Goal: Task Accomplishment & Management: Manage account settings

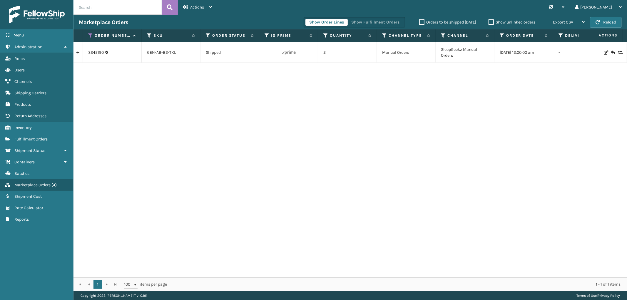
click at [107, 5] on input "text" at bounding box center [117, 7] width 88 height 15
click at [37, 125] on link "Inventory" at bounding box center [36, 127] width 73 height 11
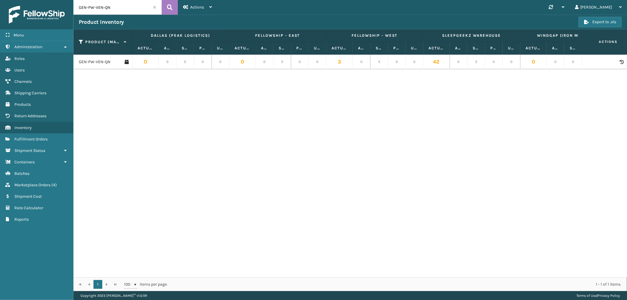
click at [90, 7] on input "GEN-PW-VEN-QN" at bounding box center [117, 7] width 88 height 15
paste input "AB-C2-SCK"
type input "GEN-AB-C2-SCK"
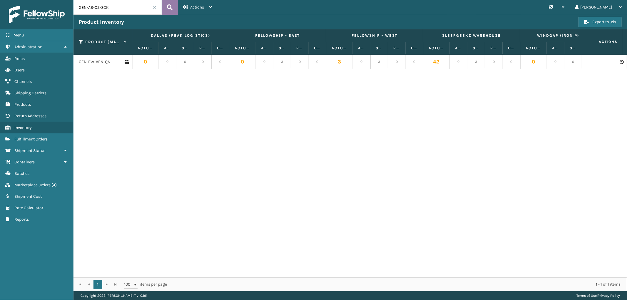
click at [171, 7] on icon at bounding box center [170, 7] width 6 height 9
click at [84, 61] on link "GEN-AB-C2-SCK" at bounding box center [94, 62] width 30 height 6
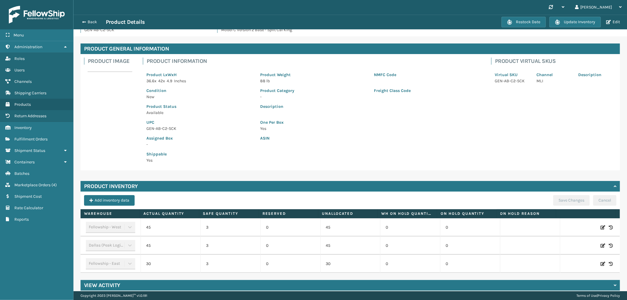
scroll to position [19, 0]
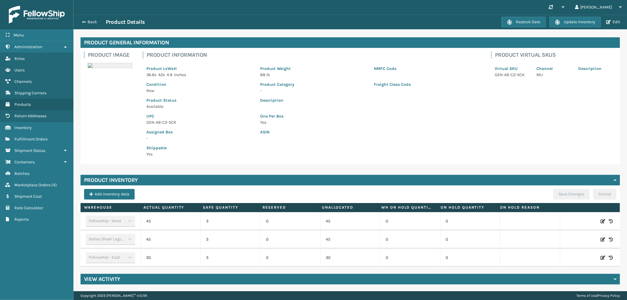
click at [600, 256] on icon at bounding box center [602, 258] width 5 height 6
drag, startPoint x: 178, startPoint y: 257, endPoint x: 111, endPoint y: 256, distance: 67.3
click at [111, 256] on tr "Fellowship - East 30 3 0 30 0 0 ADD Cancel" at bounding box center [350, 258] width 539 height 18
type input "0"
click at [564, 258] on button "ADD" at bounding box center [571, 257] width 15 height 7
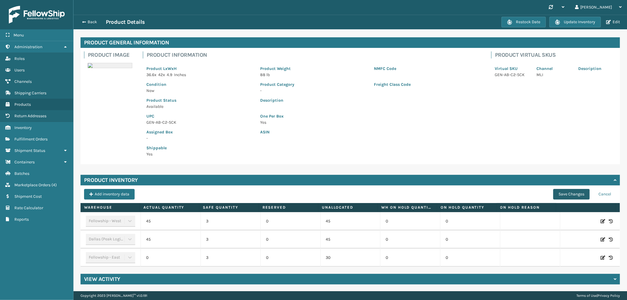
click at [577, 192] on button "Save Changes" at bounding box center [571, 194] width 36 height 11
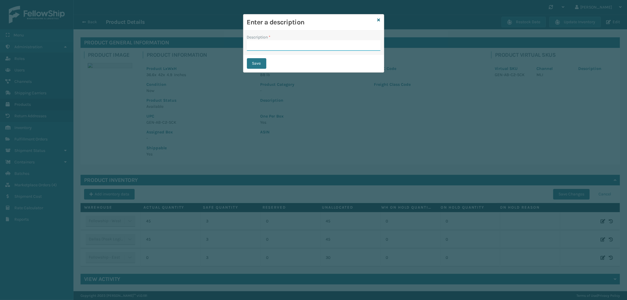
click at [272, 43] on input "Description *" at bounding box center [313, 45] width 133 height 11
type input "from inventory"
click at [249, 63] on button "Save" at bounding box center [256, 63] width 19 height 11
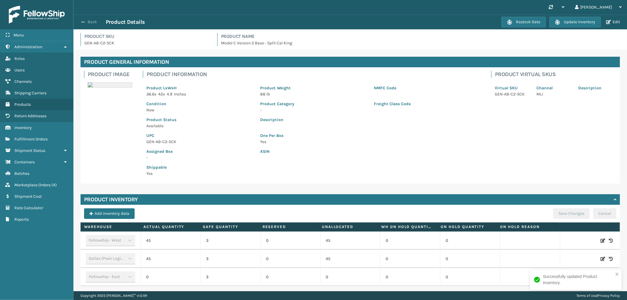
click at [90, 23] on button "Back" at bounding box center [92, 21] width 27 height 5
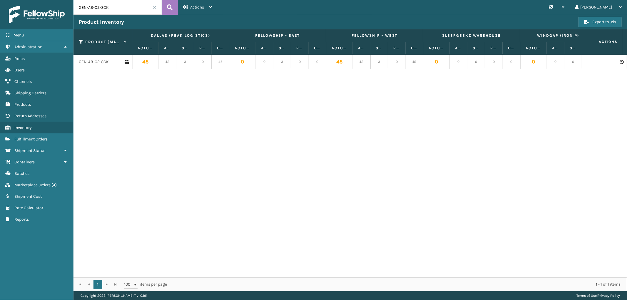
click at [98, 6] on input "GEN-AB-C2-SCK" at bounding box center [117, 7] width 88 height 15
type input "GEN-AB-C-SCK"
click at [95, 63] on link "GEN-AB-C-SCK" at bounding box center [93, 62] width 28 height 6
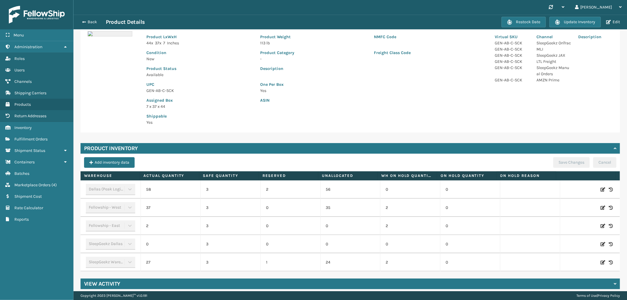
scroll to position [56, 0]
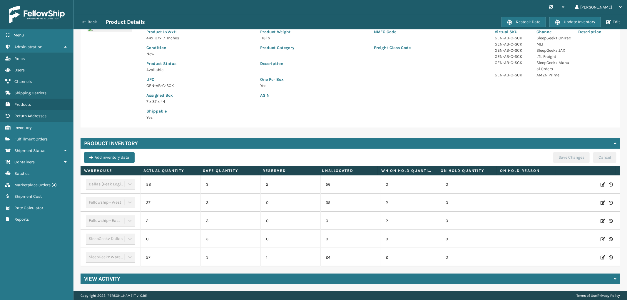
click at [600, 219] on icon at bounding box center [602, 221] width 5 height 6
click at [163, 221] on input "2" at bounding box center [170, 221] width 33 height 11
type input "32"
click at [564, 218] on button "ADD" at bounding box center [571, 220] width 15 height 7
click at [567, 155] on button "Save Changes" at bounding box center [571, 157] width 36 height 11
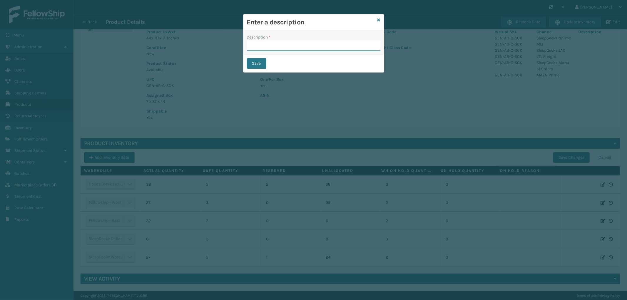
click at [299, 43] on input "Description *" at bounding box center [313, 45] width 133 height 11
type input "from inventory"
click at [256, 63] on button "Save" at bounding box center [256, 63] width 19 height 11
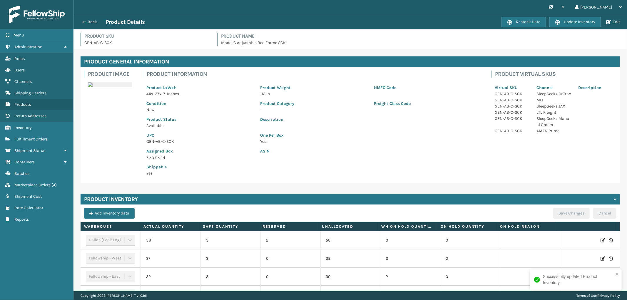
scroll to position [0, 0]
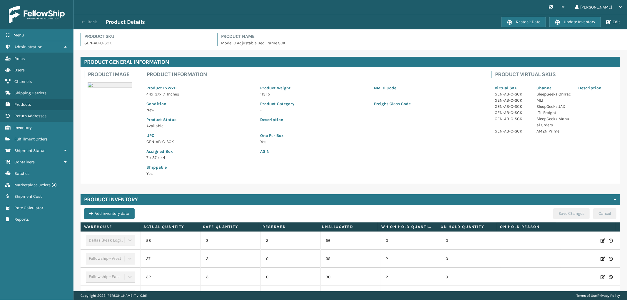
click at [89, 19] on button "Back" at bounding box center [92, 21] width 27 height 5
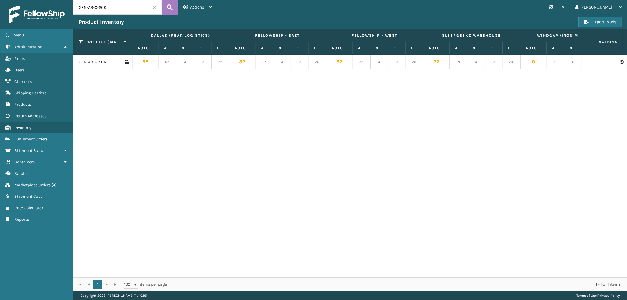
click at [198, 105] on div "GEN-AB-C-SCK 58 53 3 0 56 32 27 3 0 30 37 32 3 0 35 27 21 3 0 24 0 0 0 0 0" at bounding box center [349, 166] width 553 height 223
click at [603, 19] on button "Export to .xls" at bounding box center [599, 22] width 43 height 11
click at [154, 6] on span at bounding box center [155, 8] width 4 height 4
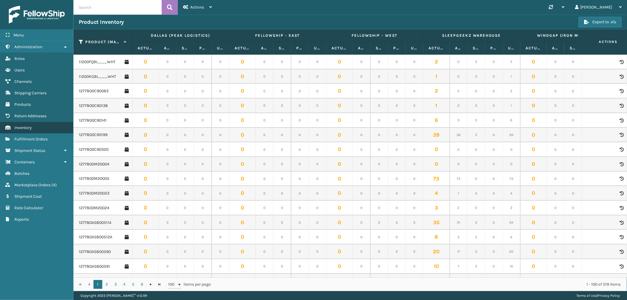
click at [27, 125] on span "Inventory" at bounding box center [22, 127] width 17 height 5
click at [193, 8] on span "Actions" at bounding box center [197, 7] width 14 height 5
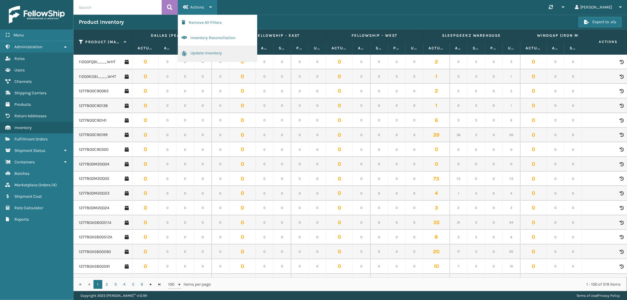
click at [199, 52] on button "Update Inventory" at bounding box center [217, 54] width 79 height 16
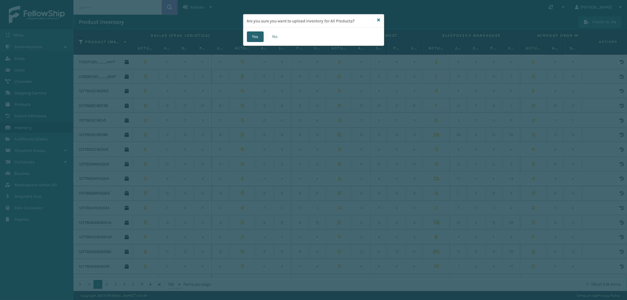
click at [253, 36] on button "Yes" at bounding box center [255, 36] width 17 height 11
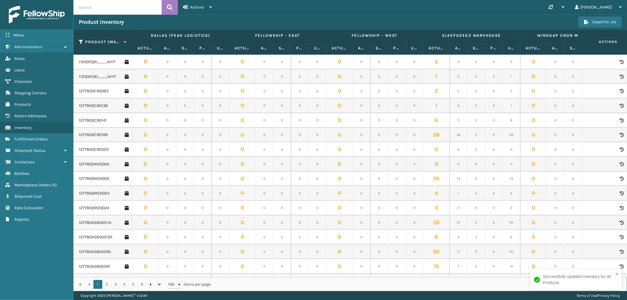
click at [150, 9] on input "text" at bounding box center [117, 7] width 88 height 15
paste input "GEN-AB-C2-F"
type input "GEN-AB-C2-F"
click at [170, 6] on icon at bounding box center [170, 7] width 6 height 9
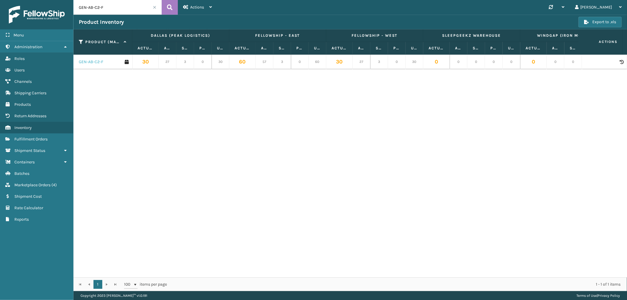
click at [95, 63] on link "GEN-AB-C2-F" at bounding box center [91, 62] width 24 height 6
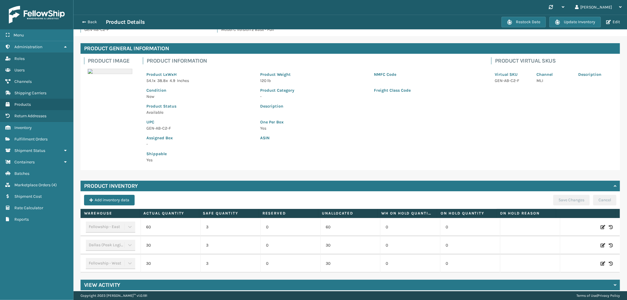
scroll to position [19, 0]
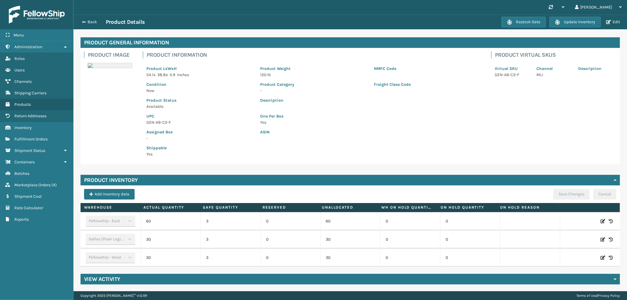
click at [600, 257] on icon at bounding box center [602, 258] width 5 height 6
drag, startPoint x: 162, startPoint y: 257, endPoint x: 225, endPoint y: 257, distance: 62.6
click at [225, 257] on tr "Fellowship - West 30 3 0 30 0 0 ADD Cancel" at bounding box center [350, 258] width 539 height 18
type input "15"
click at [565, 257] on button "ADD" at bounding box center [571, 257] width 15 height 7
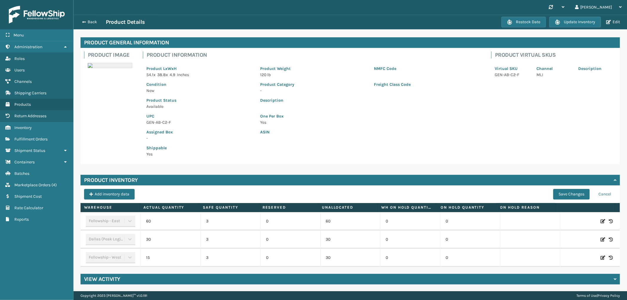
click at [563, 187] on div "Product Inventory Add inventory data Save Changes Cancel Warehouse Actual Quant…" at bounding box center [350, 221] width 539 height 92
click at [562, 193] on button "Save Changes" at bounding box center [571, 194] width 36 height 11
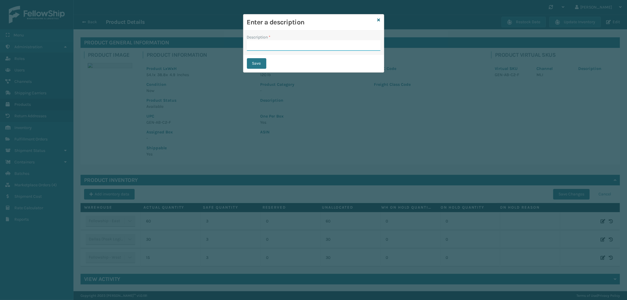
click at [286, 49] on input "Description *" at bounding box center [313, 45] width 133 height 11
type input "from inventory"
click at [250, 63] on button "Save" at bounding box center [256, 63] width 19 height 11
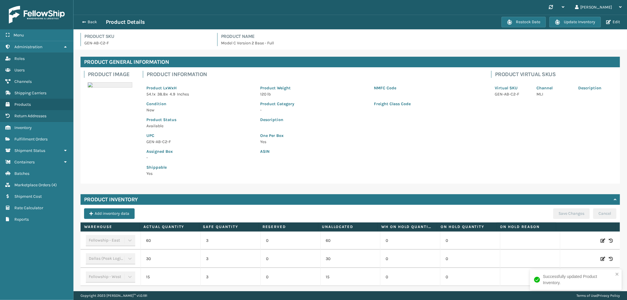
click at [87, 19] on div "Back Product Details" at bounding box center [290, 22] width 423 height 7
click at [89, 21] on button "Back" at bounding box center [92, 21] width 27 height 5
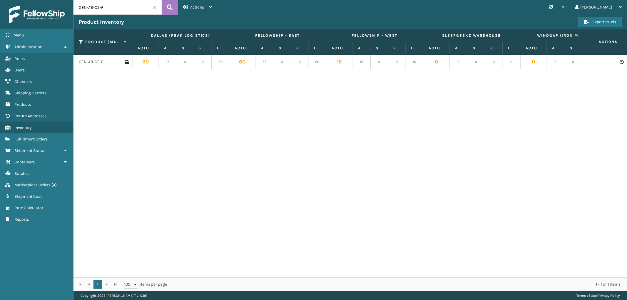
drag, startPoint x: 99, startPoint y: 8, endPoint x: 96, endPoint y: 1, distance: 7.9
click at [99, 7] on input "GEN-AB-C2-F" at bounding box center [117, 7] width 88 height 15
type input "GEN-AB-C-F"
click at [87, 61] on link "GEN-AB-C-F" at bounding box center [90, 62] width 22 height 6
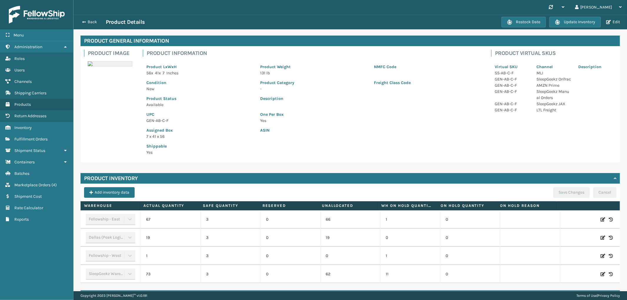
scroll to position [38, 0]
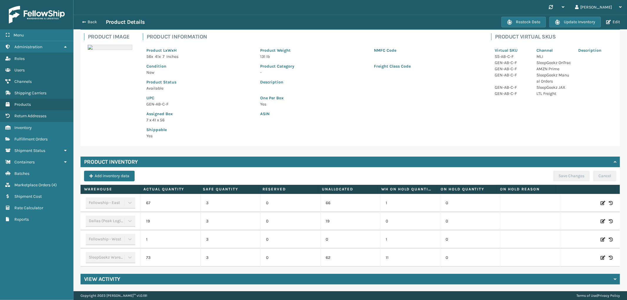
click at [600, 238] on icon at bounding box center [602, 240] width 5 height 6
drag, startPoint x: 159, startPoint y: 237, endPoint x: 201, endPoint y: 239, distance: 41.5
click at [201, 239] on tr "Fellowship - West 1 3 0 0 1 0 ADD Cancel" at bounding box center [350, 239] width 539 height 18
type input "16"
click at [564, 239] on button "ADD" at bounding box center [571, 239] width 15 height 7
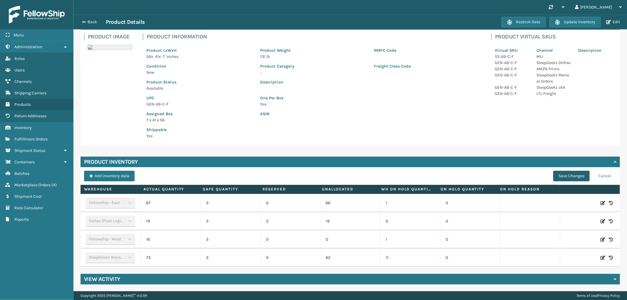
click at [560, 171] on button "Save Changes" at bounding box center [571, 176] width 36 height 11
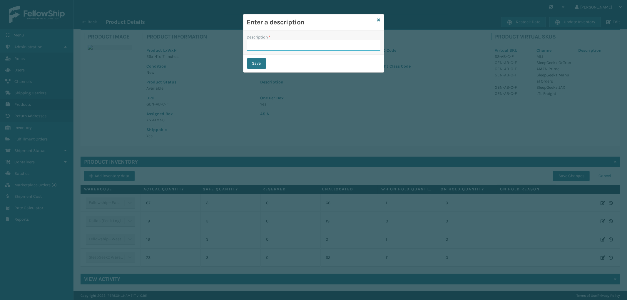
click at [262, 44] on input "Description *" at bounding box center [313, 45] width 133 height 11
type input "from inventory"
click at [259, 63] on button "Save" at bounding box center [256, 63] width 19 height 11
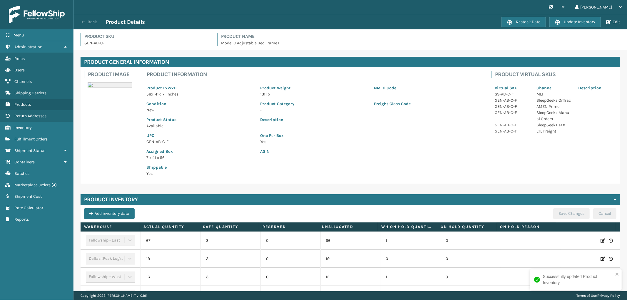
click at [93, 20] on button "Back" at bounding box center [92, 21] width 27 height 5
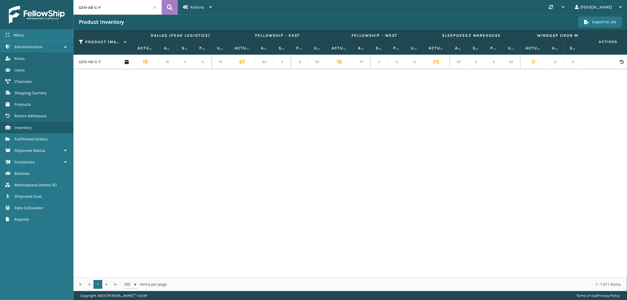
click at [155, 6] on span at bounding box center [155, 8] width 4 height 4
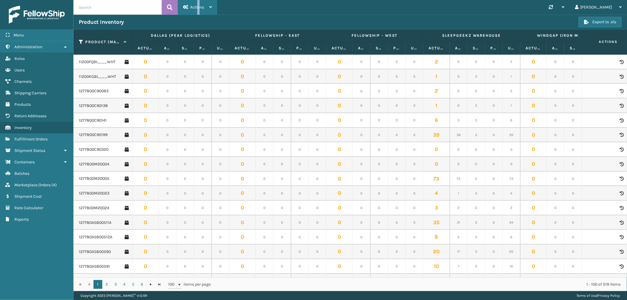
click at [198, 5] on span "Actions" at bounding box center [197, 7] width 14 height 5
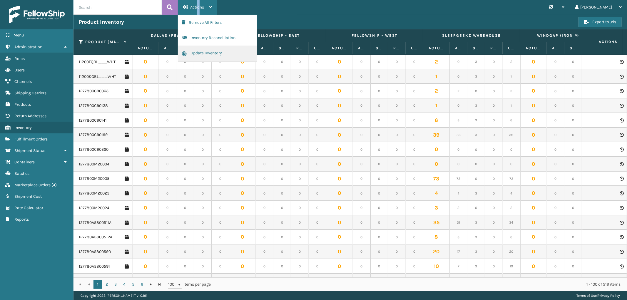
click at [210, 52] on button "Update Inventory" at bounding box center [217, 54] width 79 height 16
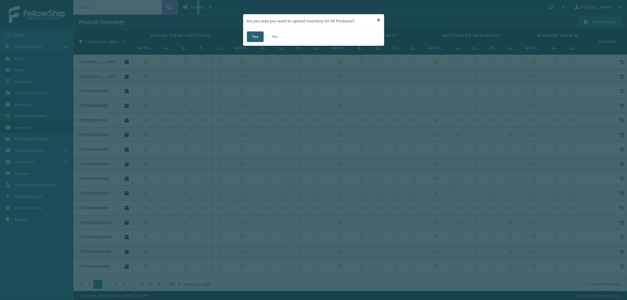
click at [255, 36] on button "Yes" at bounding box center [255, 36] width 17 height 11
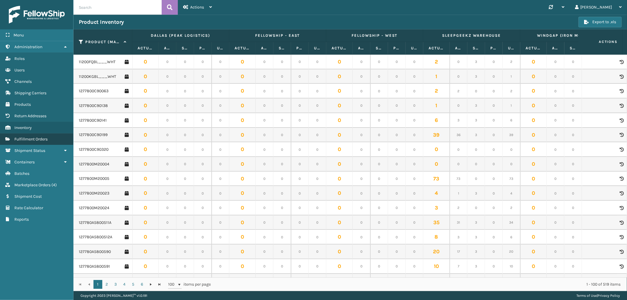
click at [39, 137] on span "Fulfillment Orders" at bounding box center [30, 139] width 33 height 5
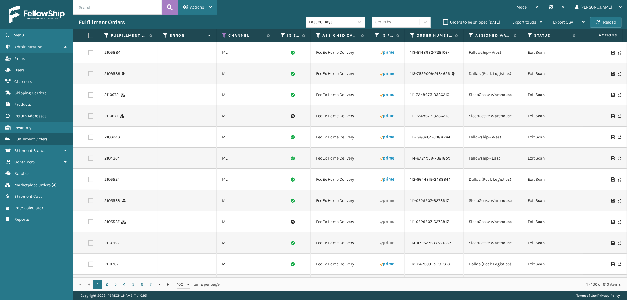
click at [187, 12] on div "Actions" at bounding box center [197, 7] width 29 height 15
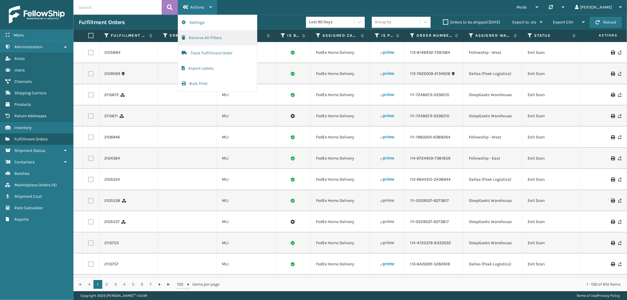
click at [191, 36] on button "Remove All Filters" at bounding box center [217, 37] width 79 height 15
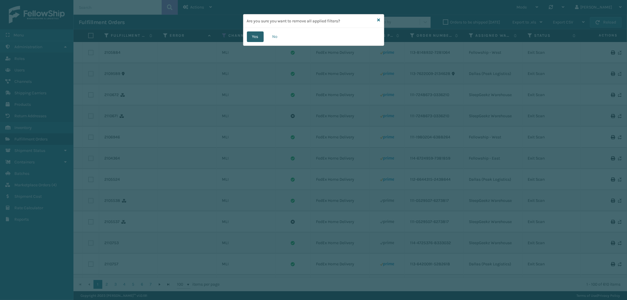
click at [254, 37] on button "Yes" at bounding box center [255, 36] width 17 height 11
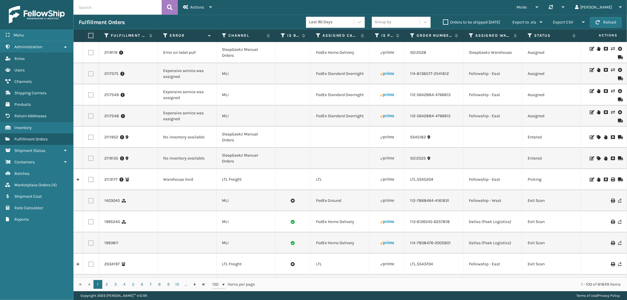
click at [589, 49] on icon at bounding box center [591, 49] width 4 height 4
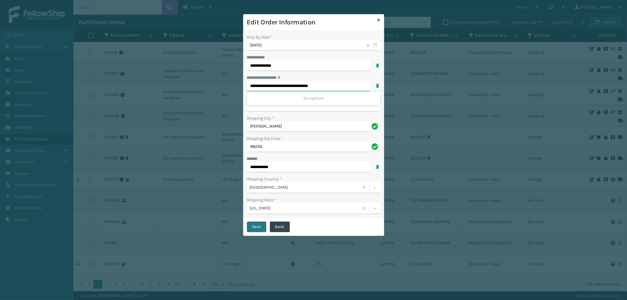
drag, startPoint x: 336, startPoint y: 84, endPoint x: 284, endPoint y: 90, distance: 52.1
click at [284, 90] on input "**********" at bounding box center [308, 86] width 123 height 11
type input "**********"
click at [257, 225] on button "Save" at bounding box center [256, 227] width 19 height 11
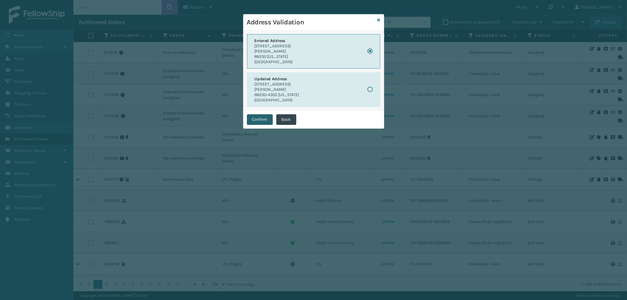
click at [260, 115] on button "Confirm" at bounding box center [260, 119] width 26 height 11
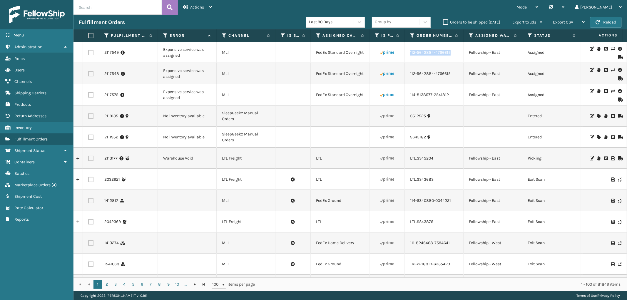
drag, startPoint x: 453, startPoint y: 57, endPoint x: 407, endPoint y: 61, distance: 46.2
click at [407, 61] on td "112-5642884-4766615" at bounding box center [434, 52] width 59 height 21
copy link "112-5642884-4766615"
click at [611, 49] on icon at bounding box center [613, 49] width 4 height 4
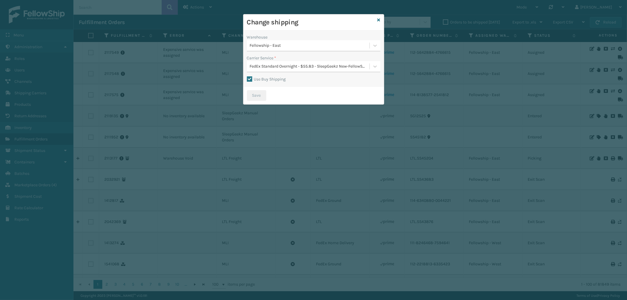
click at [315, 68] on div "FedEx Standard Overnight - $55.83 - SleepGeekz New-FellowShip FedEx Account" at bounding box center [310, 66] width 120 height 6
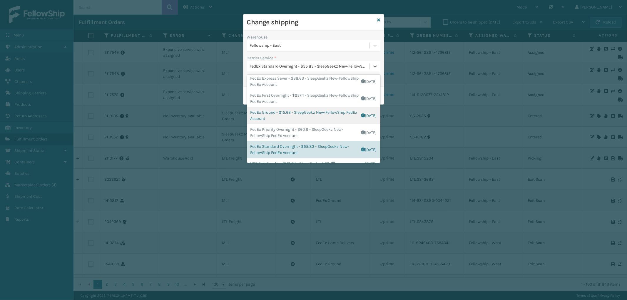
scroll to position [33, 0]
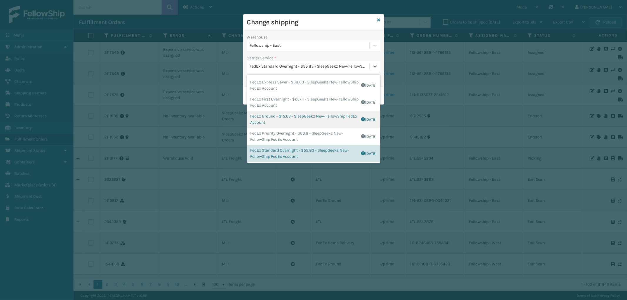
click at [321, 115] on div "FedEx Ground - $15.63 - SleepGeekz New-FellowShip FedEx Account Shipping Cost $…" at bounding box center [313, 119] width 133 height 17
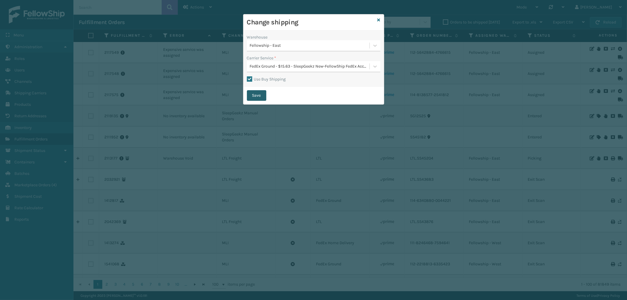
click at [260, 94] on button "Save" at bounding box center [256, 95] width 19 height 11
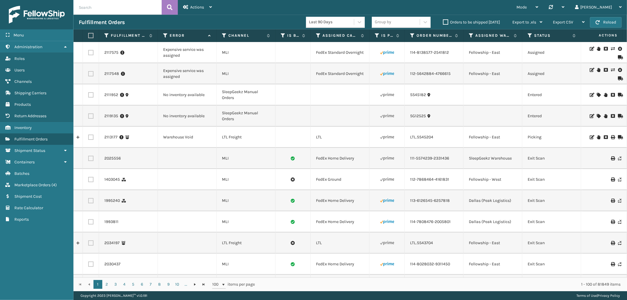
click at [610, 48] on div at bounding box center [604, 53] width 33 height 14
click at [611, 48] on icon at bounding box center [613, 49] width 4 height 4
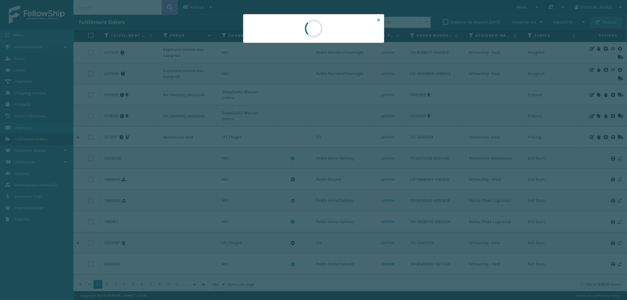
click at [378, 19] on icon at bounding box center [378, 20] width 3 height 4
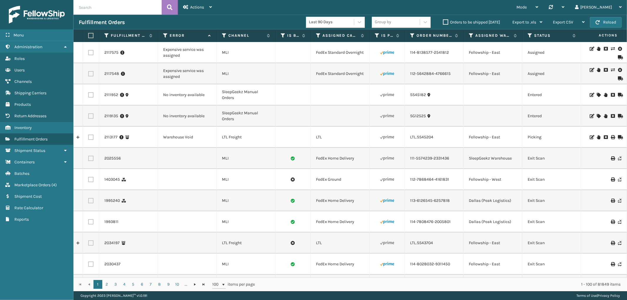
click at [611, 69] on icon at bounding box center [613, 70] width 4 height 4
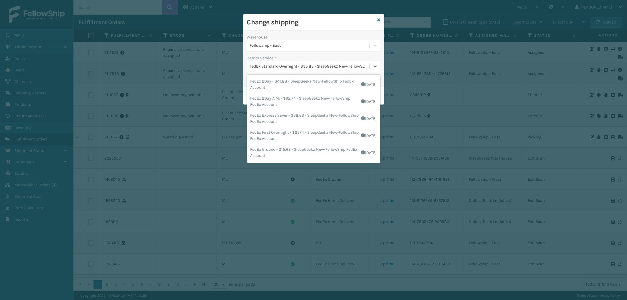
click at [314, 63] on div "FedEx Standard Overnight - $55.83 - SleepGeekz New-FellowShip FedEx Account" at bounding box center [310, 66] width 120 height 6
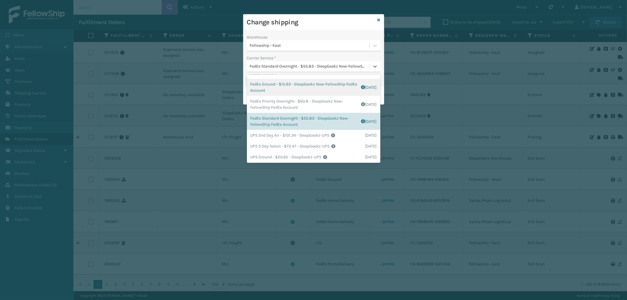
click at [314, 86] on div "FedEx Ground - $15.63 - SleepGeekz New-FellowShip FedEx Account Shipping Cost $…" at bounding box center [313, 87] width 133 height 17
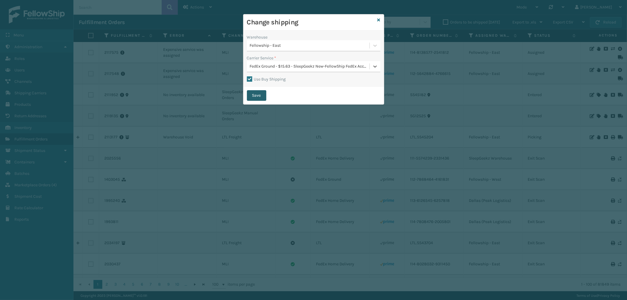
click at [259, 93] on button "Save" at bounding box center [256, 95] width 19 height 11
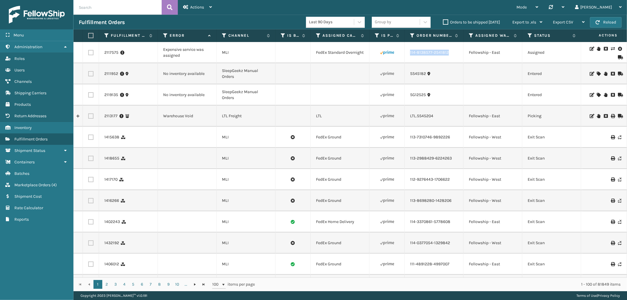
drag, startPoint x: 451, startPoint y: 54, endPoint x: 410, endPoint y: 57, distance: 41.3
click at [410, 57] on td "114-8138577-2541812" at bounding box center [434, 52] width 59 height 21
copy link "114-8138577-2541812"
click at [611, 49] on icon at bounding box center [613, 49] width 4 height 4
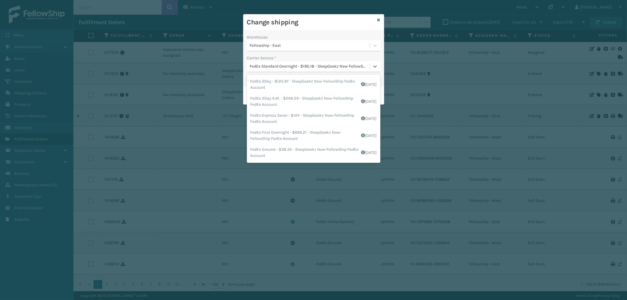
click at [299, 67] on div "FedEx Standard Overnight - $195.18 - SleepGeekz New-FellowShip FedEx Account" at bounding box center [310, 66] width 120 height 6
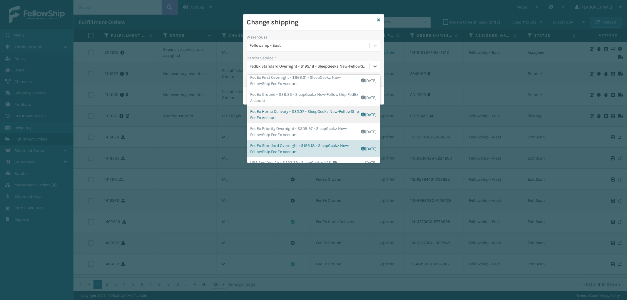
click at [314, 113] on div "FedEx Home Delivery - $32.27 - SleepGeekz New-FellowShip FedEx Account Shipping…" at bounding box center [313, 114] width 133 height 17
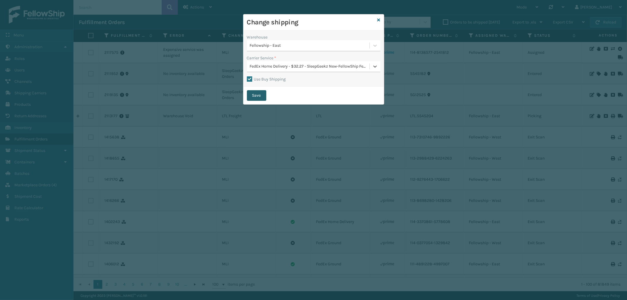
click at [259, 95] on button "Save" at bounding box center [256, 95] width 19 height 11
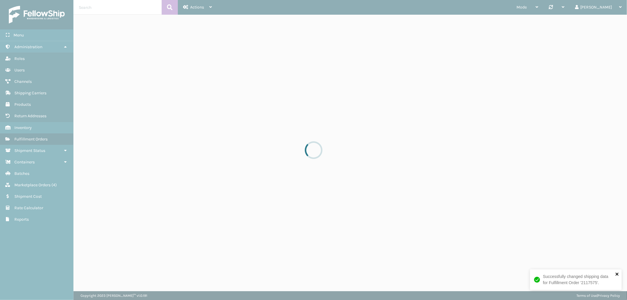
click at [615, 273] on icon "close" at bounding box center [617, 274] width 4 height 5
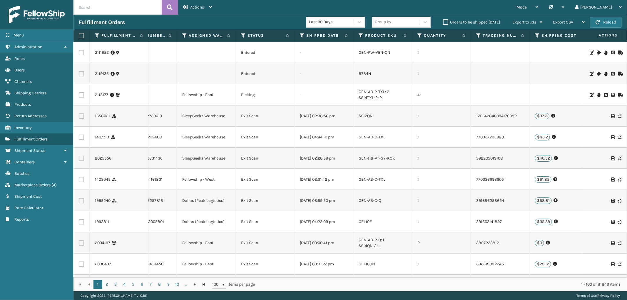
scroll to position [0, 331]
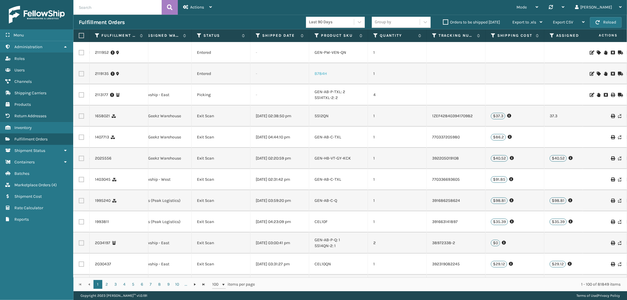
click at [322, 75] on link "B784H" at bounding box center [320, 73] width 12 height 5
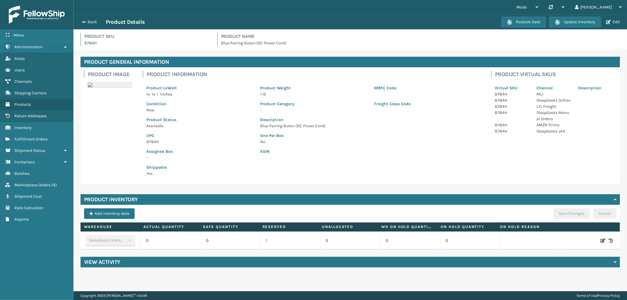
click at [600, 240] on icon at bounding box center [602, 241] width 5 height 6
click at [189, 241] on span "Increase value" at bounding box center [191, 241] width 5 height 5
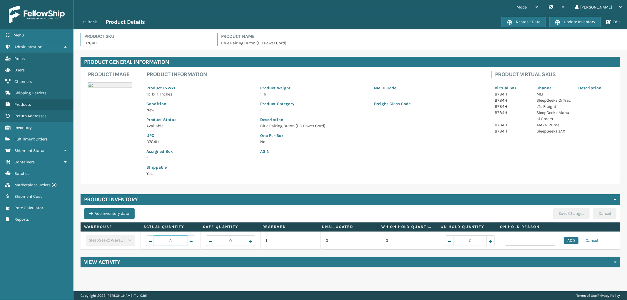
type input "4"
click at [566, 241] on button "ADD" at bounding box center [571, 240] width 15 height 7
click at [564, 215] on button "Save Changes" at bounding box center [571, 213] width 36 height 11
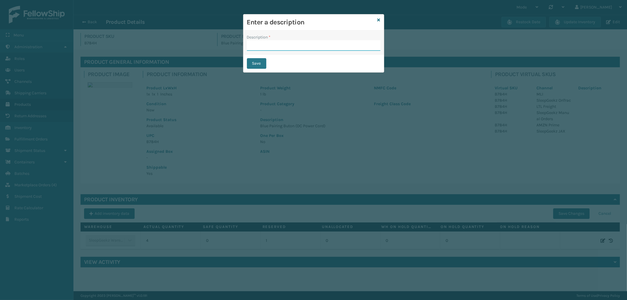
click at [314, 44] on input "Description *" at bounding box center [313, 45] width 133 height 11
type input "from inventory"
click at [265, 63] on button "Save" at bounding box center [256, 63] width 19 height 11
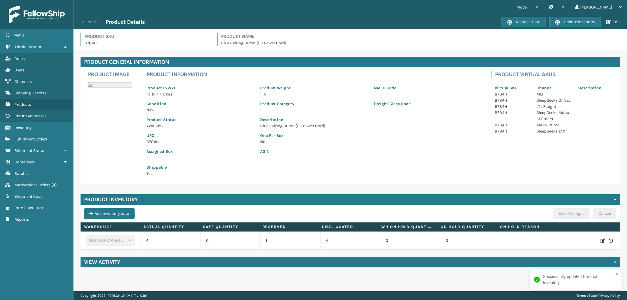
click at [90, 24] on button "Back" at bounding box center [92, 21] width 27 height 5
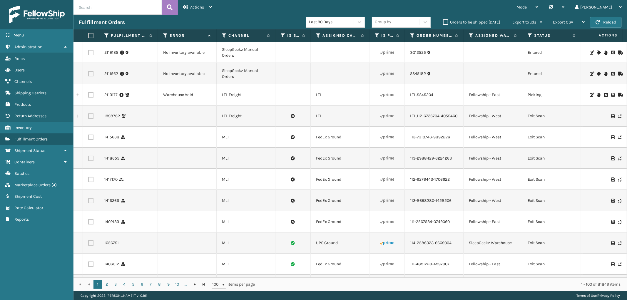
click at [596, 72] on icon at bounding box center [598, 74] width 4 height 4
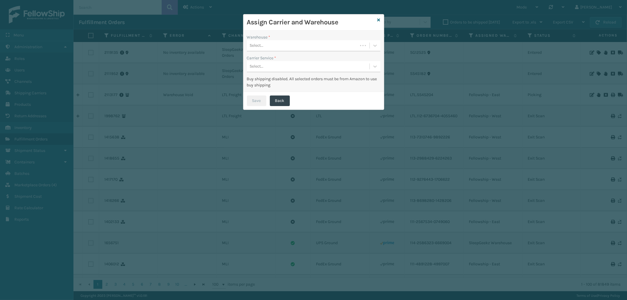
click at [331, 51] on div "Select..." at bounding box center [313, 45] width 133 height 11
click at [376, 19] on div "Assign Carrier and Warehouse" at bounding box center [313, 22] width 140 height 16
click at [378, 18] on icon at bounding box center [378, 20] width 3 height 4
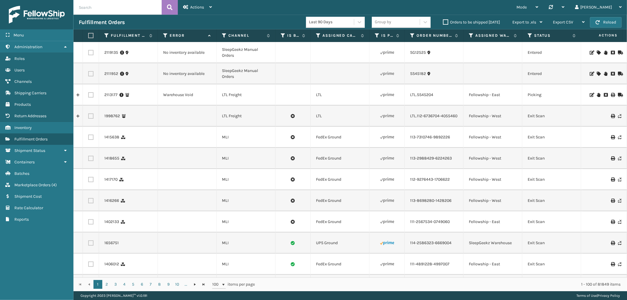
click at [596, 52] on icon at bounding box center [598, 53] width 4 height 4
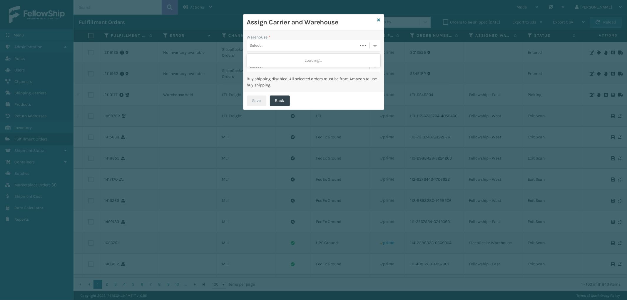
click at [283, 46] on div "Select..." at bounding box center [302, 46] width 111 height 10
click at [283, 59] on div "SleepGeekz Warehouse (required)" at bounding box center [313, 60] width 133 height 11
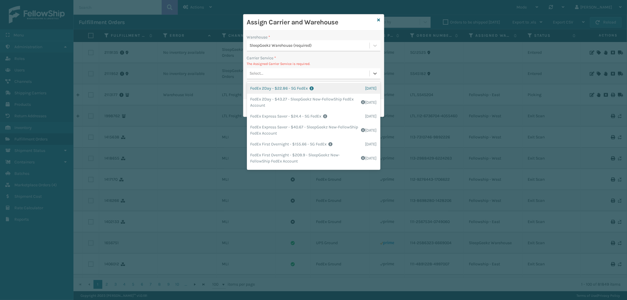
click at [279, 69] on div "Select..." at bounding box center [308, 74] width 123 height 10
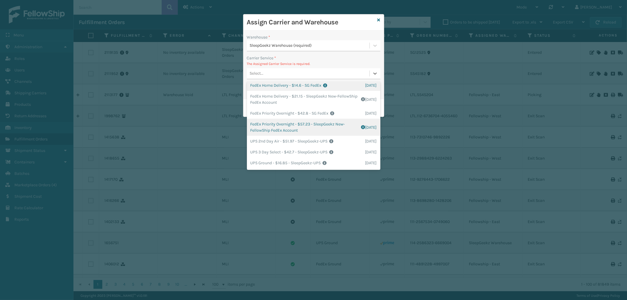
scroll to position [75, 0]
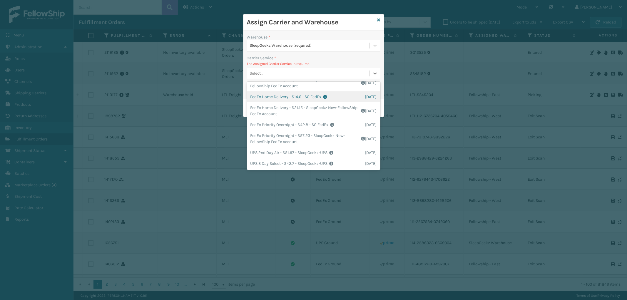
click at [318, 99] on div "FedEx Home Delivery - $14.6 - SG FedEx Shipping Cost $14.6 Surplus Cost $0 Tota…" at bounding box center [313, 96] width 133 height 11
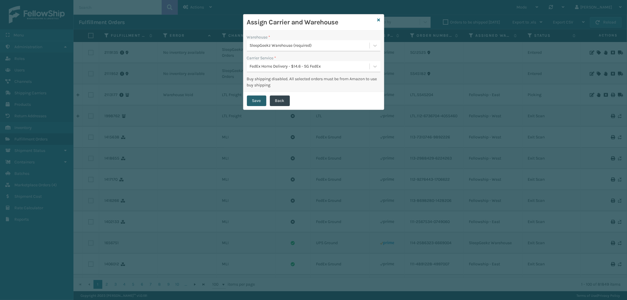
click at [258, 96] on button "Save" at bounding box center [256, 100] width 19 height 11
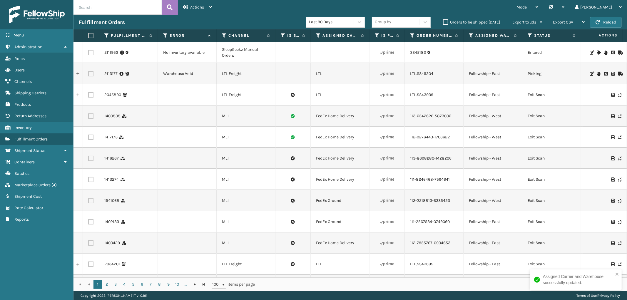
click at [121, 6] on input "text" at bounding box center [117, 7] width 88 height 15
paste input "114-7064470-7797817"
type input "114-7064470-7797817"
click at [169, 7] on icon at bounding box center [170, 7] width 6 height 9
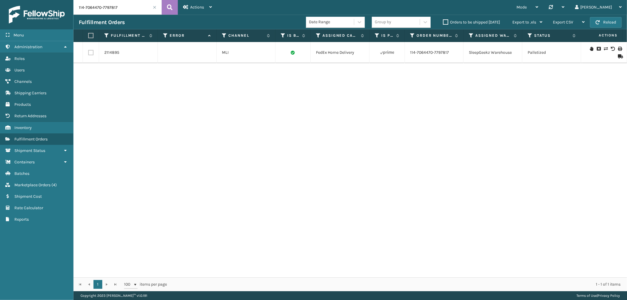
click at [154, 7] on span at bounding box center [155, 8] width 4 height 4
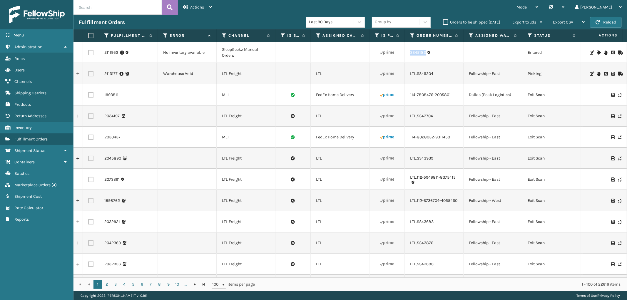
drag, startPoint x: 426, startPoint y: 58, endPoint x: 408, endPoint y: 58, distance: 17.9
click at [408, 58] on td "SS45182" at bounding box center [434, 52] width 59 height 21
copy link "SS45182"
click at [603, 53] on icon at bounding box center [605, 53] width 4 height 4
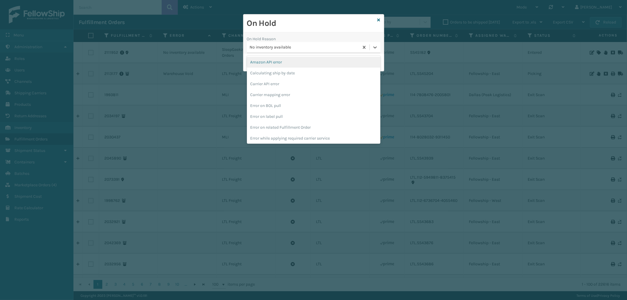
click at [271, 51] on div "No inventory available" at bounding box center [303, 48] width 112 height 10
click at [285, 134] on div "To be cancelled" at bounding box center [313, 137] width 133 height 11
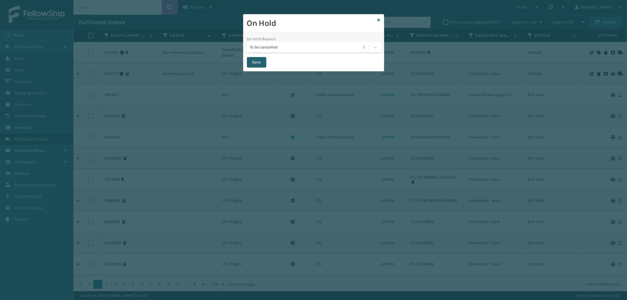
click at [260, 62] on button "Save" at bounding box center [256, 62] width 19 height 11
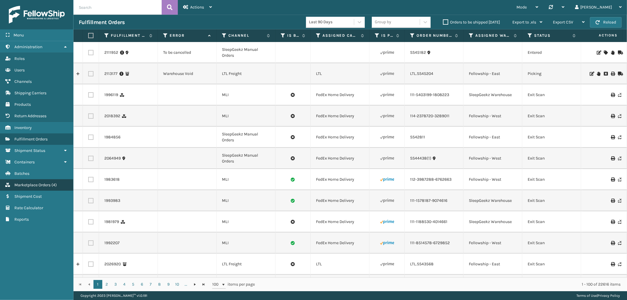
click at [28, 179] on link "Marketplace Orders ( 4 )" at bounding box center [36, 184] width 73 height 11
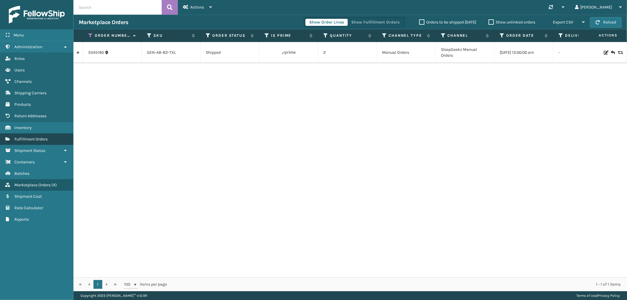
click at [36, 133] on link "Fulfillment Orders" at bounding box center [36, 138] width 73 height 11
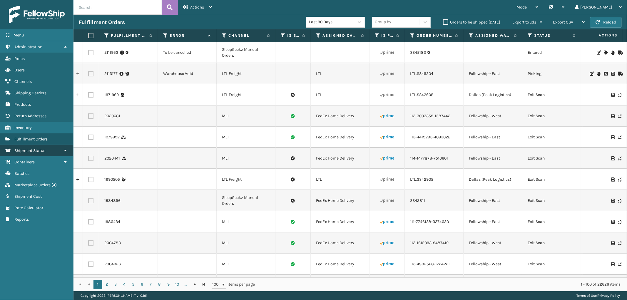
click at [26, 148] on span "Shipment Status" at bounding box center [29, 150] width 31 height 5
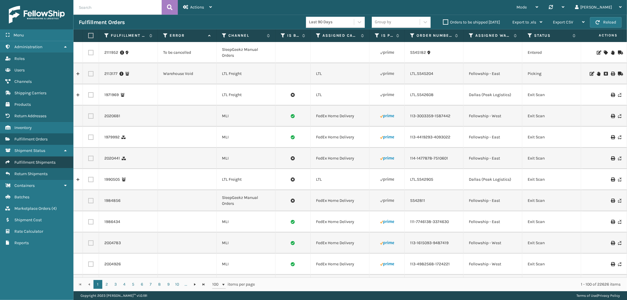
click at [26, 160] on span "Fulfillment Shipments" at bounding box center [34, 162] width 41 height 5
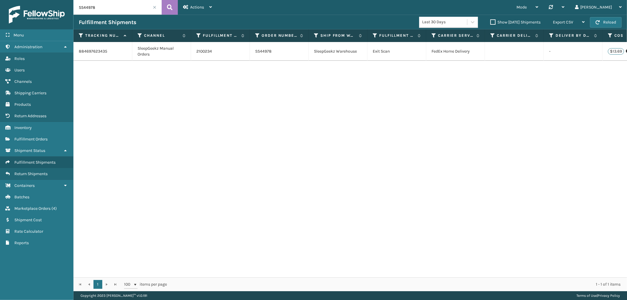
click at [154, 9] on span at bounding box center [155, 8] width 4 height 4
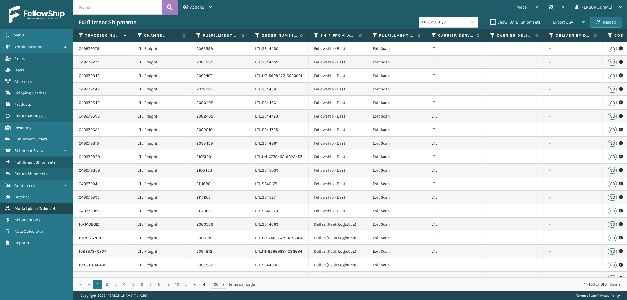
click at [44, 206] on span "Marketplace Orders" at bounding box center [32, 208] width 36 height 5
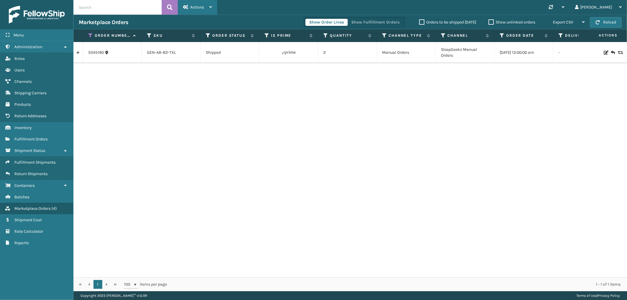
click at [190, 11] on div "Actions" at bounding box center [197, 7] width 29 height 15
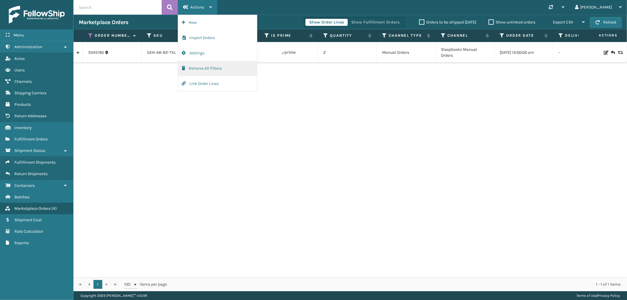
click at [187, 68] on button "Remove All Filters" at bounding box center [217, 68] width 79 height 15
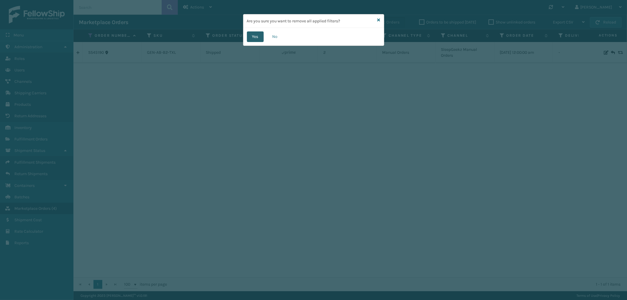
click at [255, 34] on button "Yes" at bounding box center [255, 36] width 17 height 11
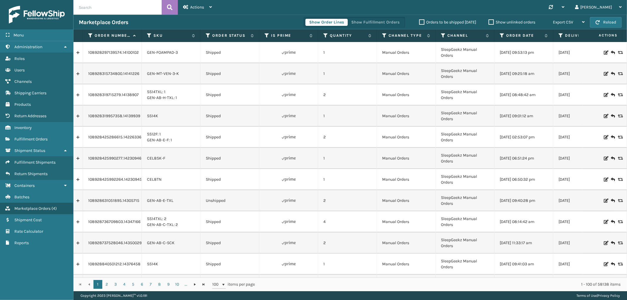
scroll to position [0, 33]
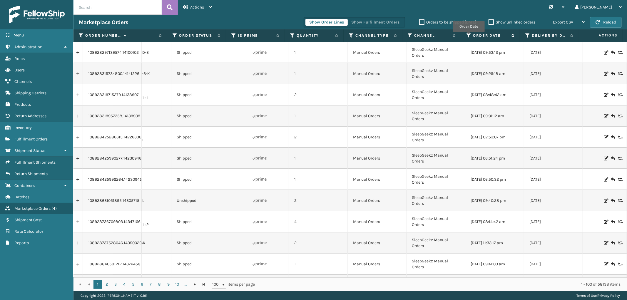
click at [468, 36] on icon at bounding box center [468, 35] width 5 height 5
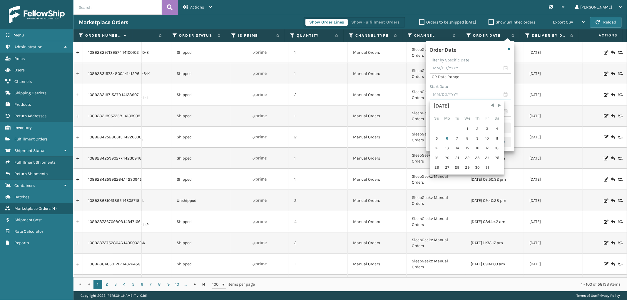
click at [450, 93] on input "text" at bounding box center [470, 95] width 81 height 11
click at [484, 127] on div "3" at bounding box center [487, 128] width 9 height 9
type input "[DATE]"
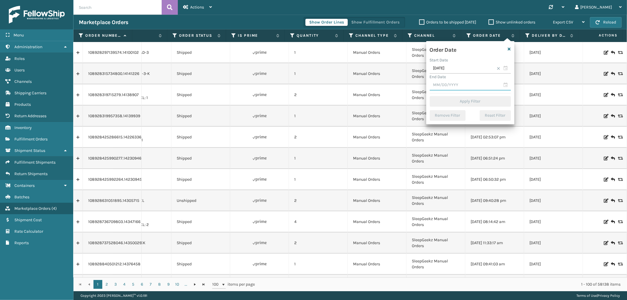
click at [451, 84] on input "text" at bounding box center [470, 85] width 81 height 11
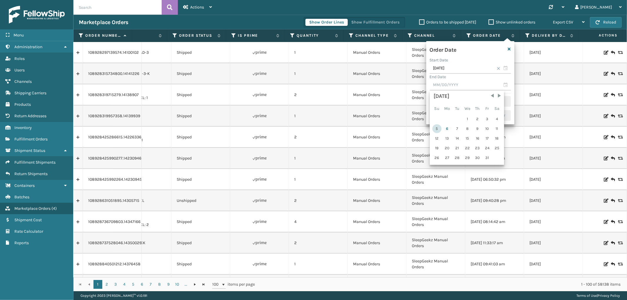
click at [437, 127] on div "5" at bounding box center [436, 128] width 9 height 9
type input "[DATE]"
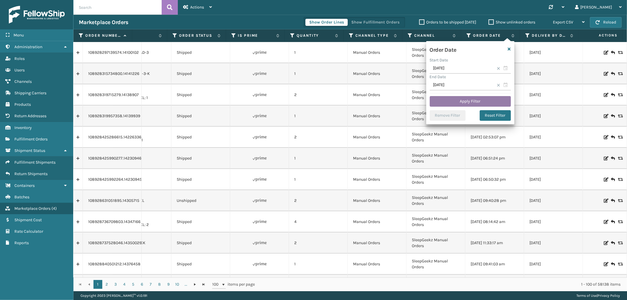
click at [459, 103] on button "Apply Filter" at bounding box center [470, 101] width 81 height 11
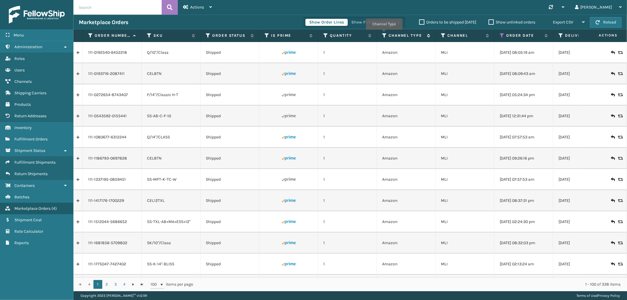
click at [384, 34] on icon at bounding box center [384, 35] width 5 height 5
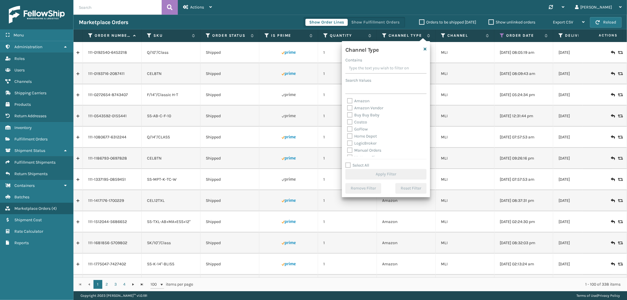
click at [356, 100] on label "Amazon" at bounding box center [358, 100] width 22 height 5
click at [347, 100] on input "Amazon" at bounding box center [347, 100] width 0 height 4
checkbox input "true"
click at [370, 171] on button "Apply Filter" at bounding box center [385, 174] width 81 height 11
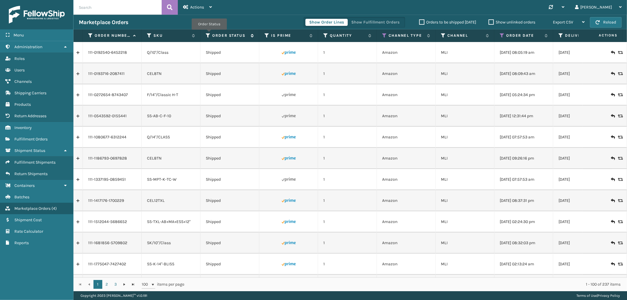
click at [209, 34] on icon at bounding box center [208, 35] width 5 height 5
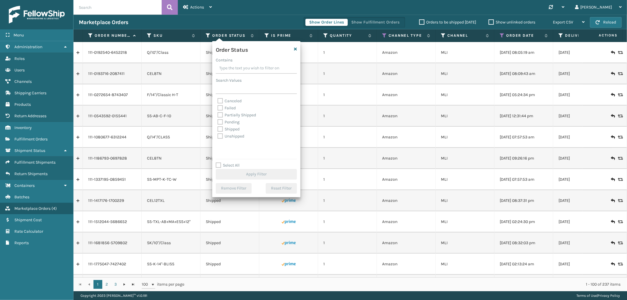
click at [217, 165] on label "Select All" at bounding box center [228, 165] width 24 height 5
click at [217, 162] on input "Select All" at bounding box center [260, 162] width 88 height 1
checkbox input "true"
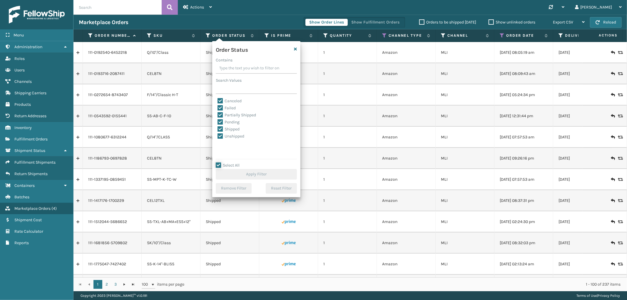
checkbox input "true"
click at [222, 100] on label "Canceled" at bounding box center [229, 100] width 24 height 5
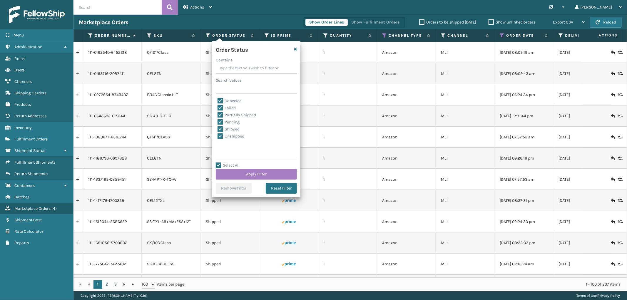
click at [218, 100] on input "Canceled" at bounding box center [217, 100] width 0 height 4
checkbox input "false"
click at [250, 173] on button "Apply Filter" at bounding box center [256, 174] width 81 height 11
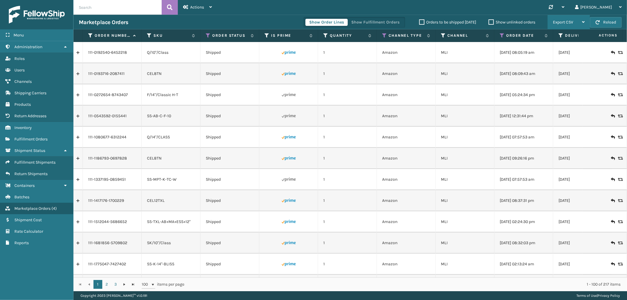
click at [558, 22] on span "Export CSV" at bounding box center [563, 22] width 20 height 5
click at [539, 49] on li "Export All Pages" at bounding box center [550, 54] width 79 height 16
click at [33, 133] on link "Fulfillment Orders" at bounding box center [36, 138] width 73 height 11
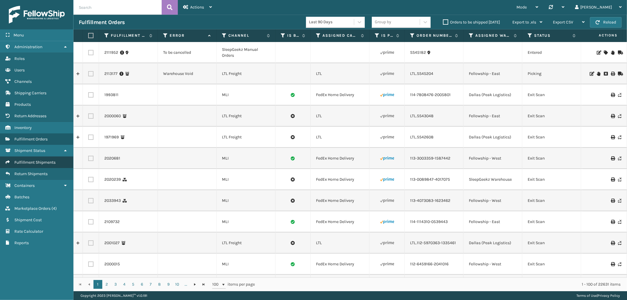
click at [28, 162] on link "Fulfillment Shipments" at bounding box center [36, 162] width 73 height 11
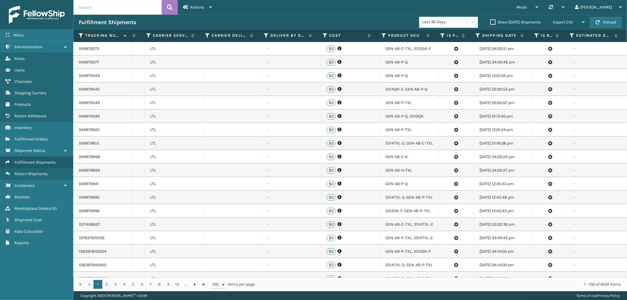
scroll to position [0, 285]
click at [478, 34] on icon at bounding box center [477, 35] width 5 height 5
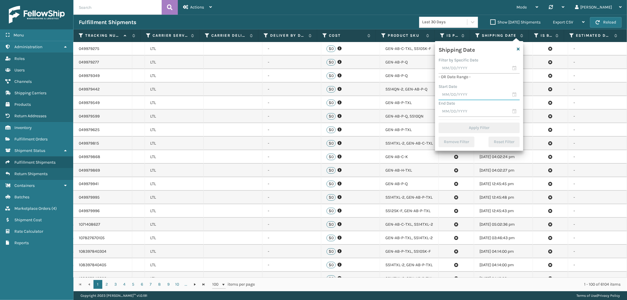
click at [460, 96] on input "text" at bounding box center [478, 95] width 81 height 11
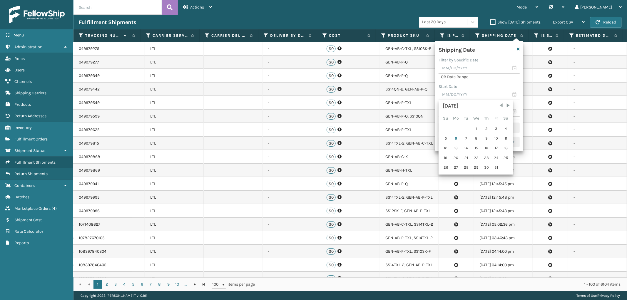
click at [499, 105] on span "Previous Month" at bounding box center [501, 106] width 6 height 6
click at [456, 138] on div "8" at bounding box center [456, 138] width 10 height 9
type input "[DATE]"
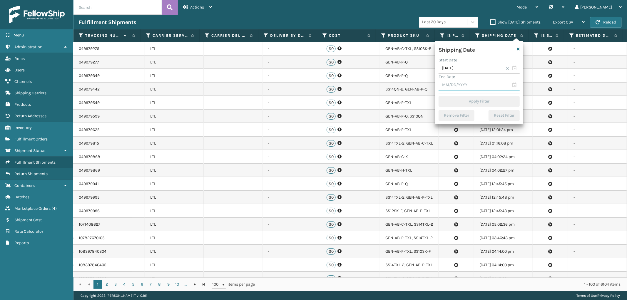
click at [474, 84] on input "text" at bounding box center [478, 85] width 81 height 11
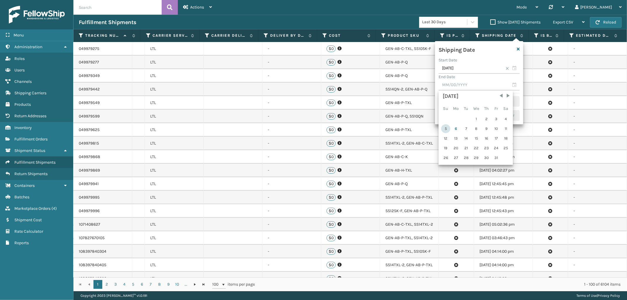
click at [448, 129] on div "5" at bounding box center [445, 128] width 9 height 9
type input "[DATE]"
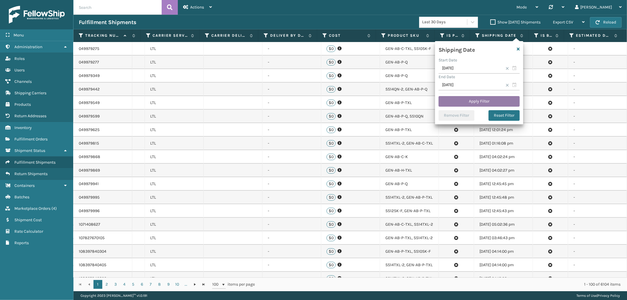
click at [480, 98] on button "Apply Filter" at bounding box center [478, 101] width 81 height 11
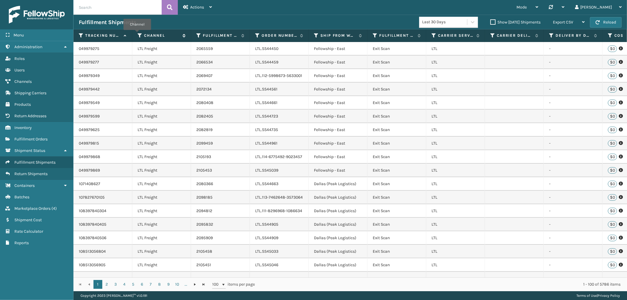
click at [138, 34] on icon at bounding box center [140, 35] width 5 height 5
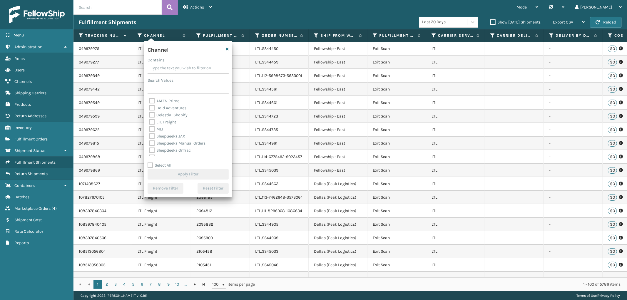
click at [149, 163] on label "Select All" at bounding box center [159, 165] width 24 height 5
click at [149, 162] on input "Select All" at bounding box center [191, 162] width 88 height 1
checkbox input "true"
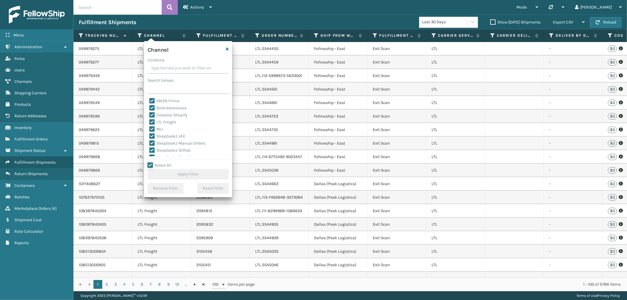
checkbox input "true"
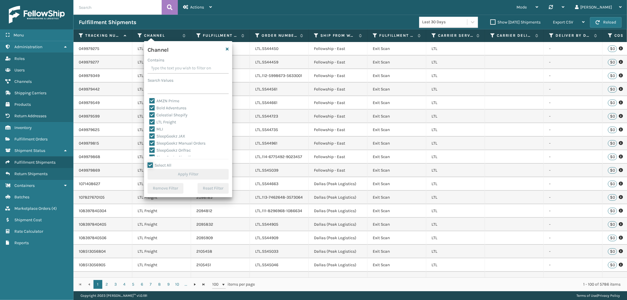
checkbox input "true"
click at [151, 128] on label "MLI" at bounding box center [156, 129] width 14 height 5
click at [150, 128] on input "MLI" at bounding box center [149, 128] width 0 height 4
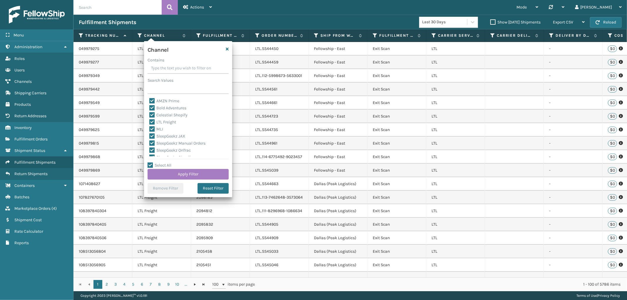
checkbox input "false"
click at [187, 175] on button "Apply Filter" at bounding box center [187, 174] width 81 height 11
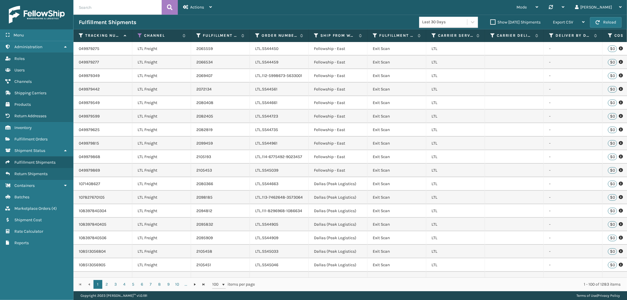
click at [140, 32] on th "Channel" at bounding box center [161, 35] width 59 height 13
click at [140, 34] on icon at bounding box center [140, 35] width 5 height 5
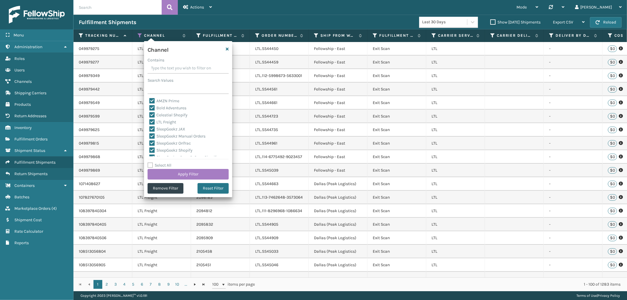
click at [148, 164] on label "Select All" at bounding box center [159, 165] width 24 height 5
click at [148, 162] on input "Select All" at bounding box center [191, 162] width 88 height 1
checkbox input "true"
click at [150, 121] on label "LTL Freight" at bounding box center [162, 122] width 27 height 5
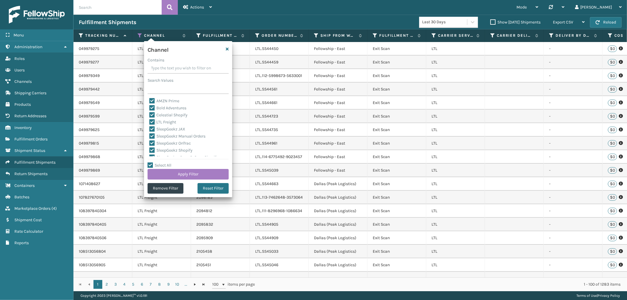
click at [150, 121] on input "LTL Freight" at bounding box center [149, 121] width 0 height 4
checkbox input "false"
click at [182, 174] on button "Apply Filter" at bounding box center [187, 174] width 81 height 11
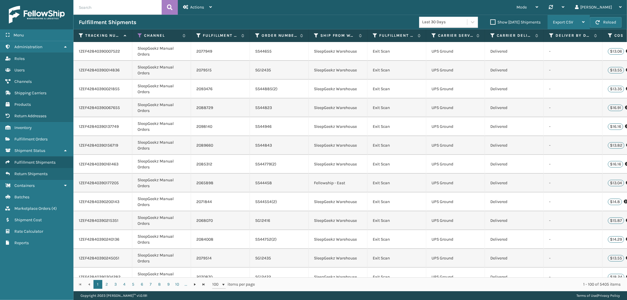
click at [567, 19] on div "Export CSV" at bounding box center [569, 22] width 32 height 15
click at [534, 50] on li "Export All Pages" at bounding box center [550, 54] width 79 height 16
click at [45, 137] on span "Fulfillment Orders" at bounding box center [30, 139] width 33 height 5
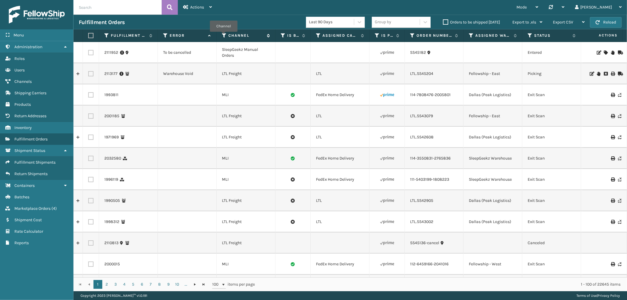
click at [224, 36] on icon at bounding box center [224, 35] width 5 height 5
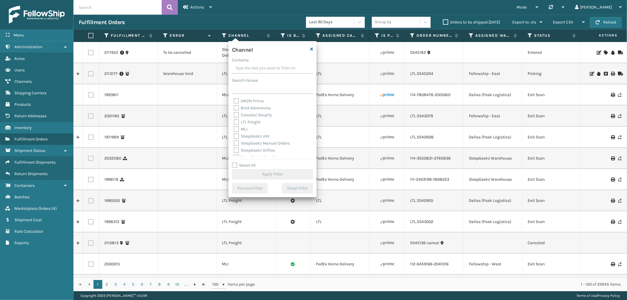
click at [236, 130] on label "MLI" at bounding box center [241, 129] width 14 height 5
click at [234, 130] on input "MLI" at bounding box center [234, 128] width 0 height 4
checkbox input "true"
click at [271, 177] on button "Apply Filter" at bounding box center [272, 174] width 81 height 11
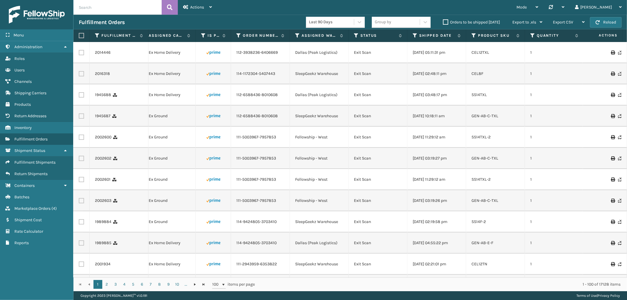
scroll to position [0, 176]
drag, startPoint x: 277, startPoint y: 160, endPoint x: 233, endPoint y: 162, distance: 43.8
click at [233, 162] on td "111-5003967-7957853" at bounding box center [258, 158] width 59 height 21
copy link "111-5003967-7957853"
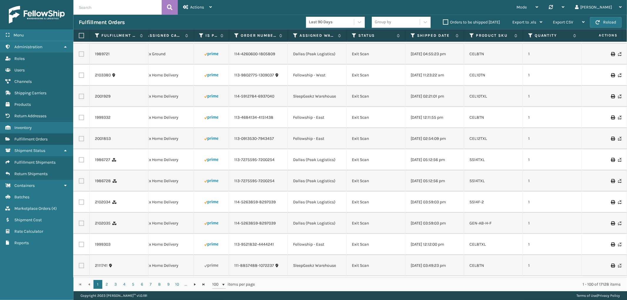
scroll to position [261, 176]
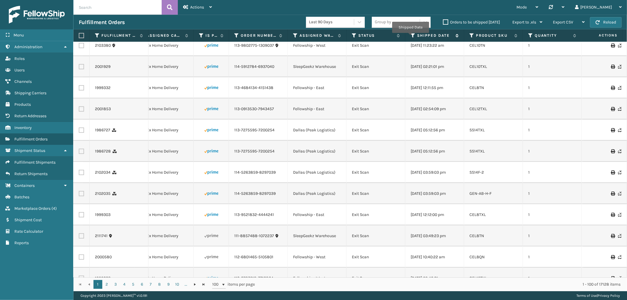
click at [410, 37] on icon at bounding box center [412, 35] width 5 height 5
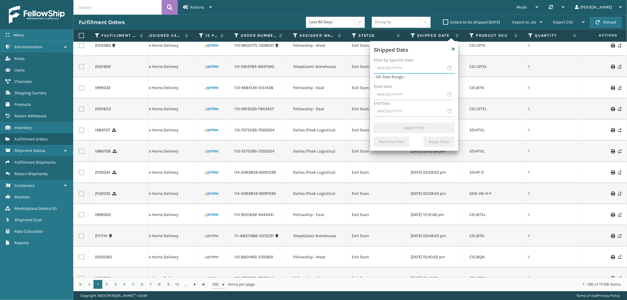
click at [393, 69] on input "text" at bounding box center [413, 68] width 81 height 11
click at [387, 110] on div "6" at bounding box center [391, 112] width 10 height 9
type input "[DATE]"
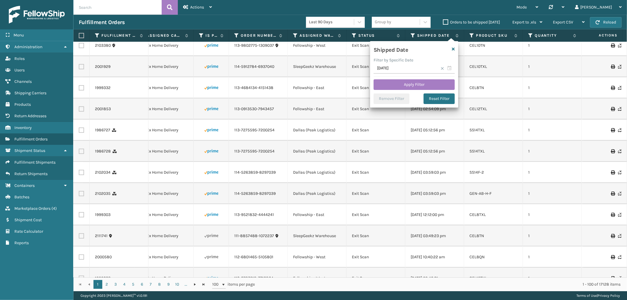
click at [407, 79] on div "Shipped Date Filter by Specific Date 10/06/2025 Apply Filter Remove Filter Rese…" at bounding box center [414, 74] width 88 height 66
click at [409, 87] on button "Apply Filter" at bounding box center [413, 84] width 81 height 11
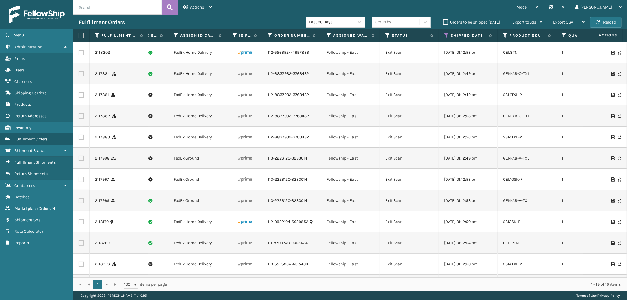
scroll to position [0, 178]
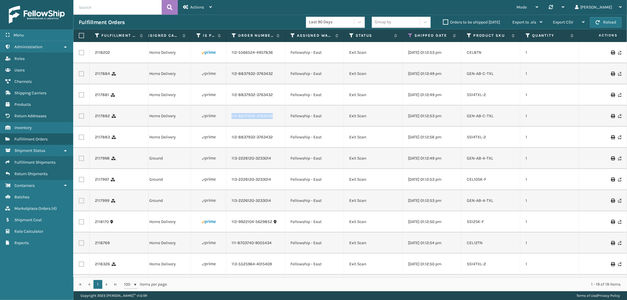
drag, startPoint x: 274, startPoint y: 117, endPoint x: 229, endPoint y: 121, distance: 45.1
click at [229, 121] on td "112-8837932-3763432" at bounding box center [255, 115] width 59 height 21
copy link "112-8837932-3763432"
click at [125, 12] on input "text" at bounding box center [117, 7] width 88 height 15
paste input "112-8837932-3763432"
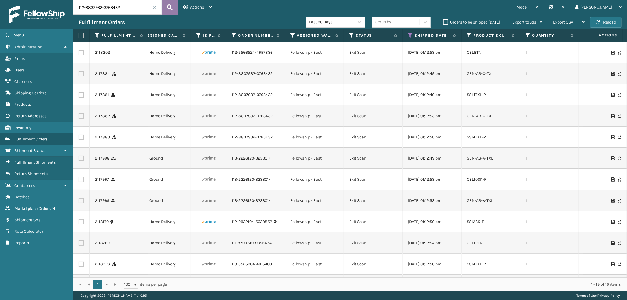
type input "112-8837932-3763432"
click at [170, 5] on icon at bounding box center [170, 7] width 6 height 9
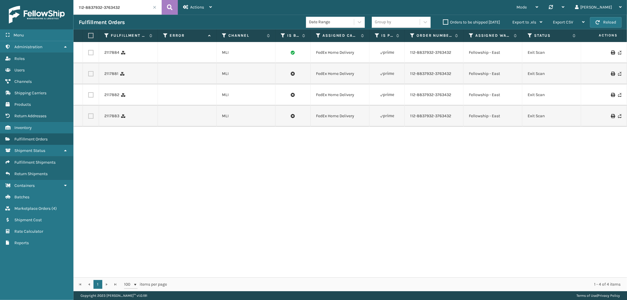
click at [583, 193] on div "2117884 MLI FedEx Home Delivery 112-8837932-3763432 Fellowship - East Exit Scan…" at bounding box center [349, 159] width 553 height 235
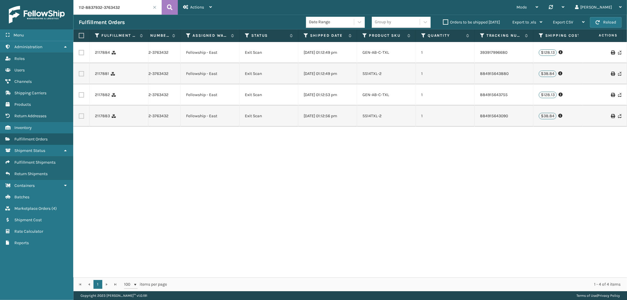
scroll to position [0, 362]
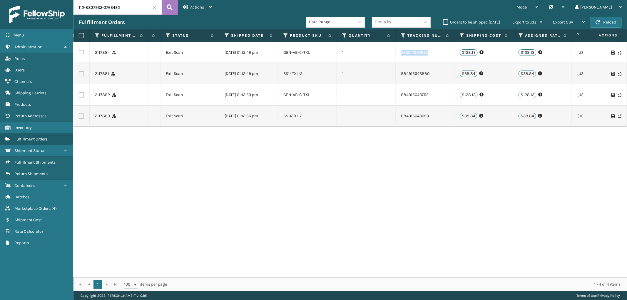
drag, startPoint x: 433, startPoint y: 53, endPoint x: 395, endPoint y: 58, distance: 38.5
click at [395, 58] on td "393917996680" at bounding box center [424, 52] width 59 height 21
copy link "393917996680"
drag, startPoint x: 434, startPoint y: 74, endPoint x: 609, endPoint y: 117, distance: 180.1
click at [391, 81] on tr "2117881 MLI FedEx Home Delivery 112-8837932-3763432 Fellowship - East Exit Scan…" at bounding box center [369, 73] width 1315 height 21
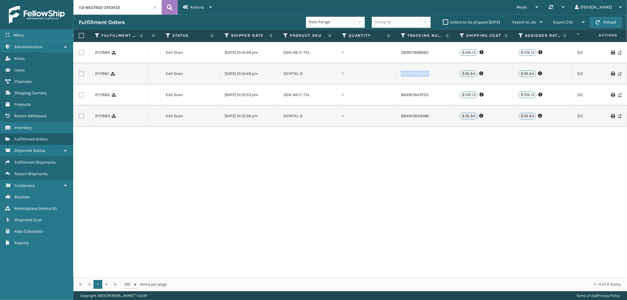
copy tr "884915643880"
click at [458, 217] on div "2117884 MLI FedEx Home Delivery 112-8837932-3763432 Fellowship - East Exit Scan…" at bounding box center [349, 159] width 553 height 235
drag, startPoint x: 432, startPoint y: 73, endPoint x: 401, endPoint y: 77, distance: 32.0
click at [401, 77] on td "884915643880" at bounding box center [424, 73] width 59 height 21
copy link "884915643880"
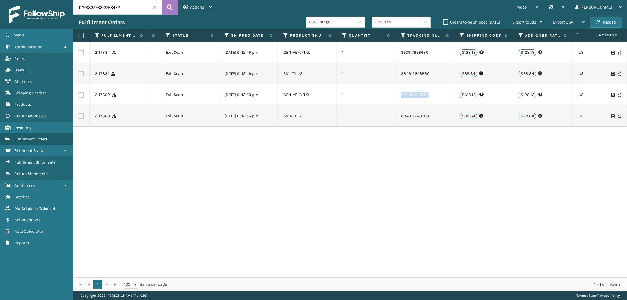
drag, startPoint x: 437, startPoint y: 95, endPoint x: 401, endPoint y: 100, distance: 35.6
click at [401, 100] on td "884915643755" at bounding box center [424, 94] width 59 height 21
copy link "884915643755"
drag, startPoint x: 431, startPoint y: 121, endPoint x: 401, endPoint y: 120, distance: 30.0
click at [401, 120] on td "884915643090" at bounding box center [424, 115] width 59 height 21
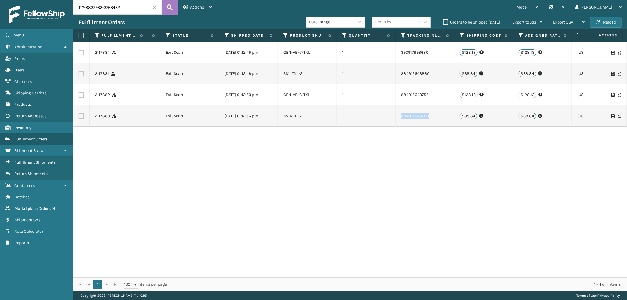
copy link "884915643090"
click at [153, 8] on span at bounding box center [155, 8] width 4 height 4
